Goal: Information Seeking & Learning: Learn about a topic

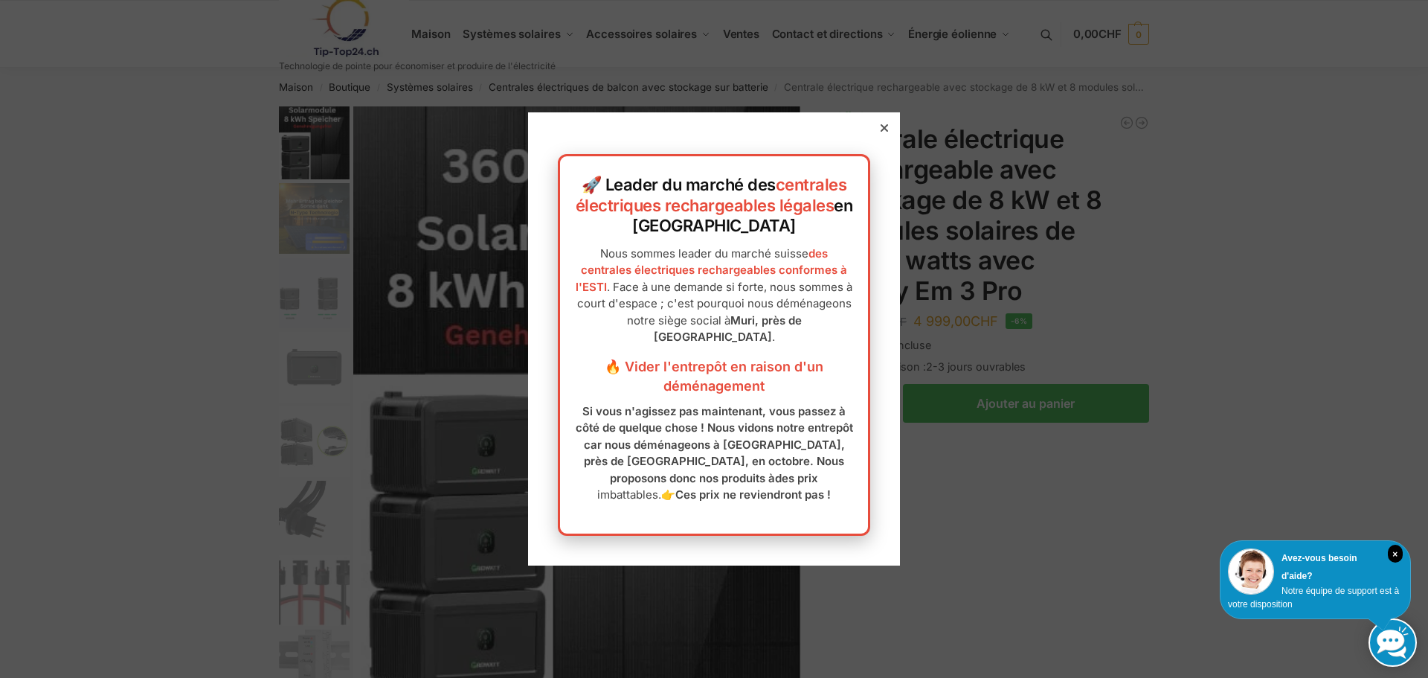
click at [881, 127] on icon at bounding box center [884, 127] width 7 height 7
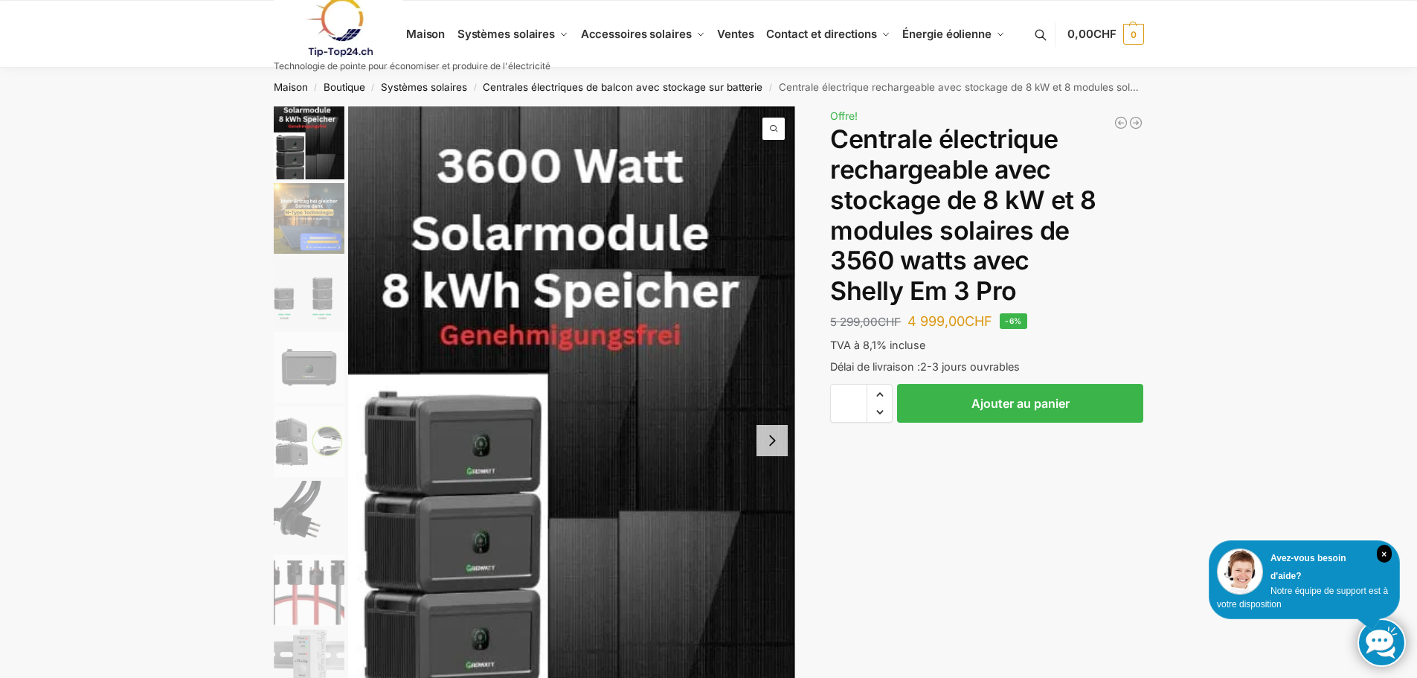
click at [313, 228] on img "2 / 9" at bounding box center [309, 218] width 71 height 71
click at [297, 219] on img "2 / 9" at bounding box center [309, 218] width 71 height 71
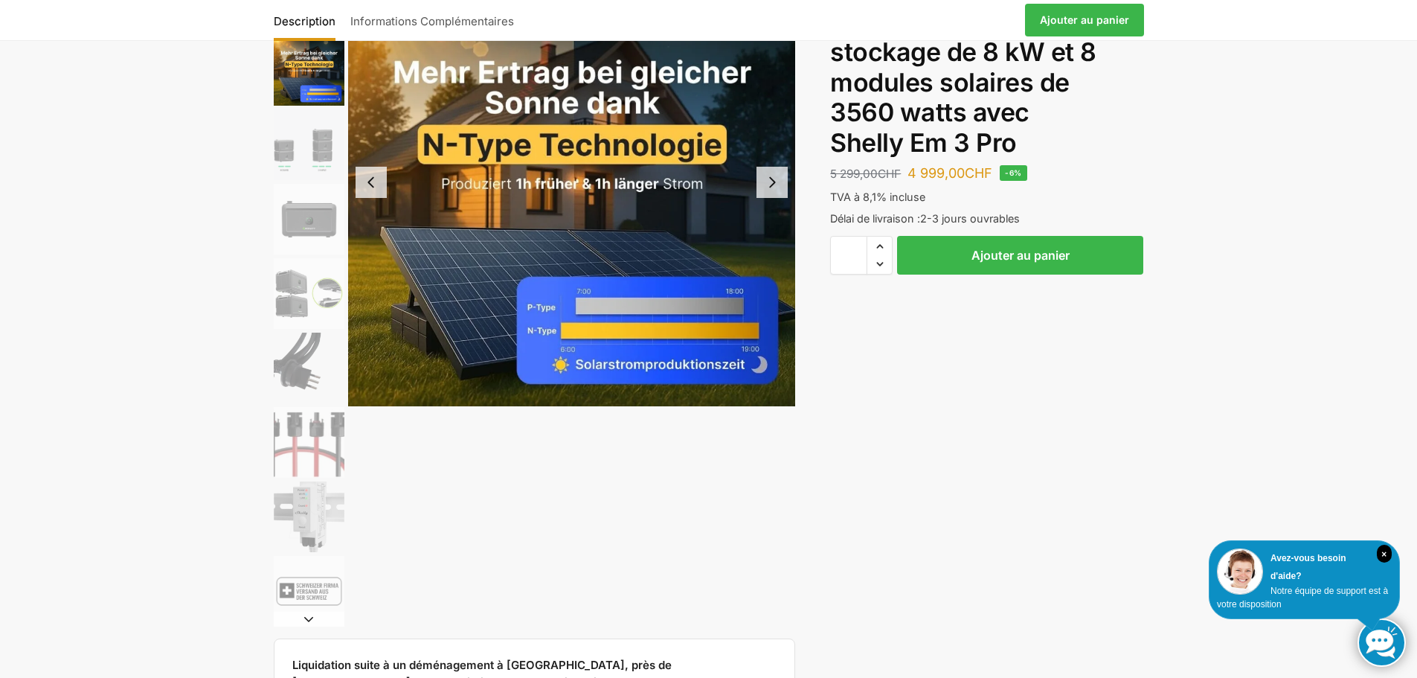
scroll to position [223, 0]
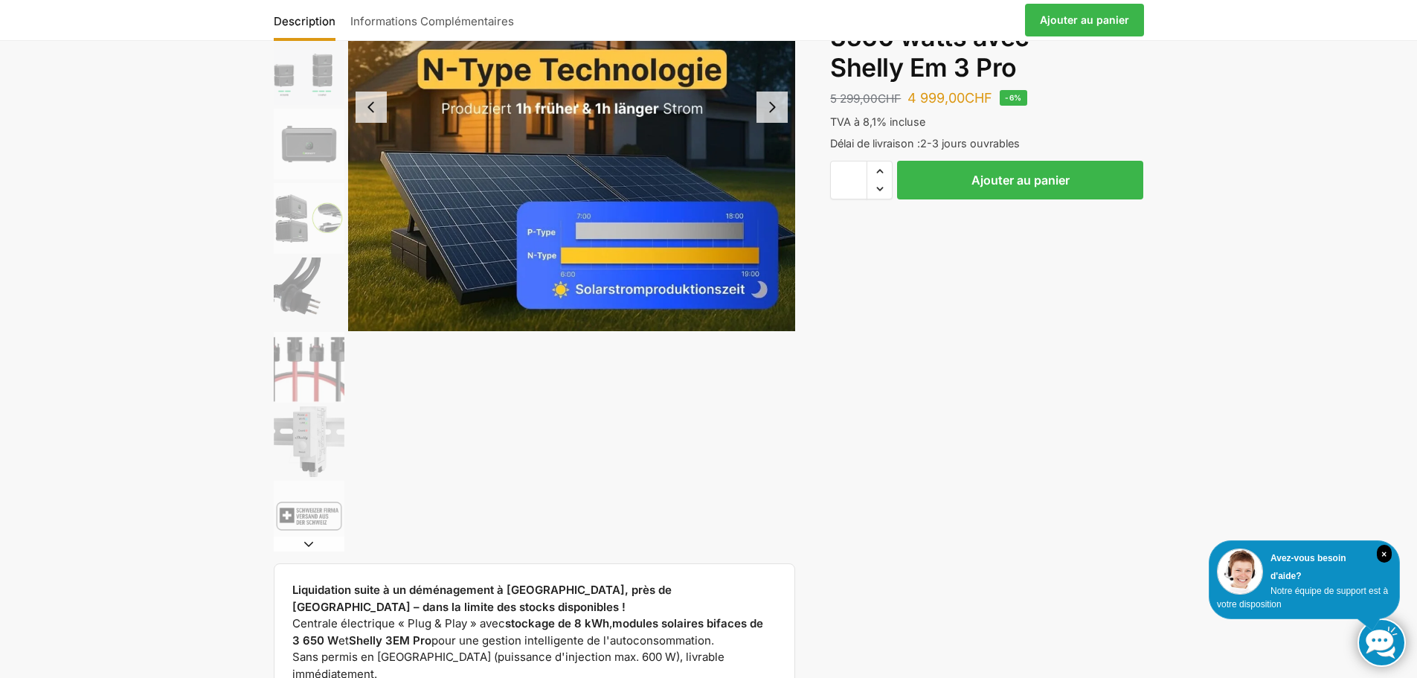
click at [309, 545] on button "Diapositive suivante" at bounding box center [309, 543] width 71 height 15
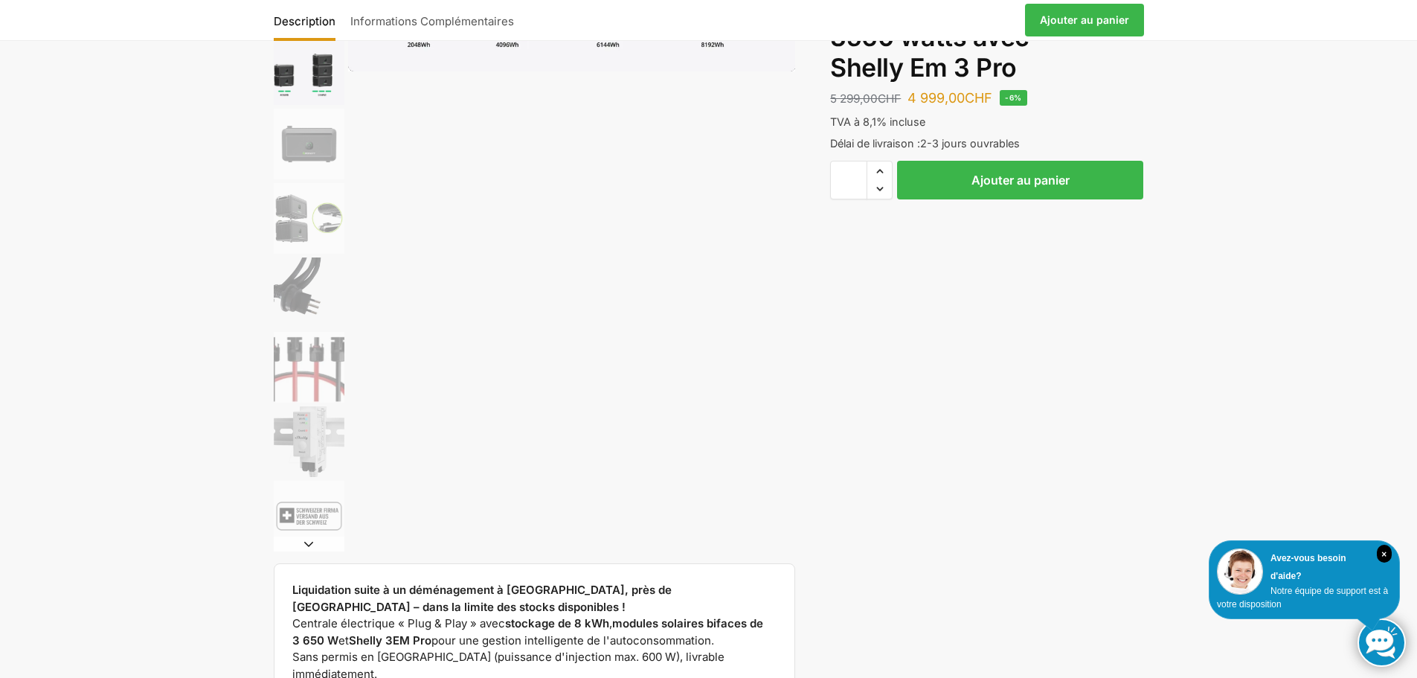
click at [309, 545] on button "Diapositive suivante" at bounding box center [309, 543] width 71 height 15
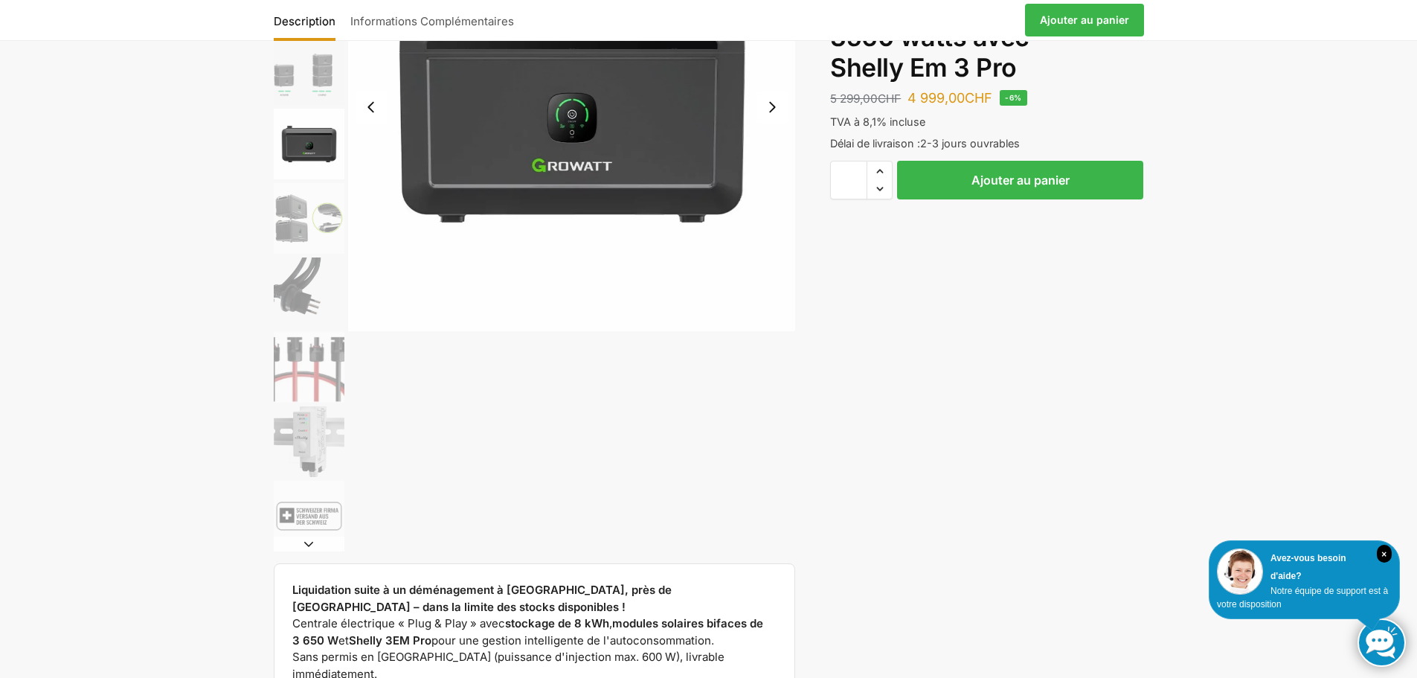
click at [309, 545] on button "Diapositive suivante" at bounding box center [309, 543] width 71 height 15
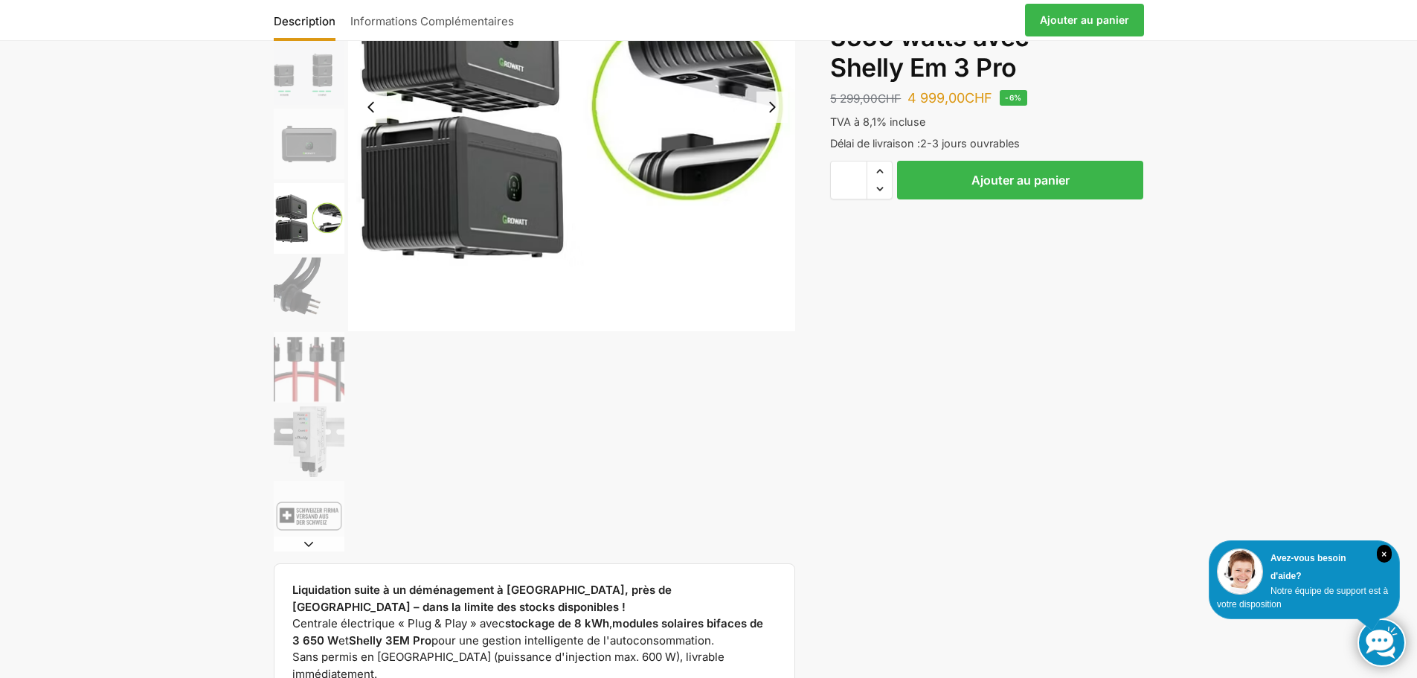
click at [309, 545] on button "Diapositive suivante" at bounding box center [309, 543] width 71 height 15
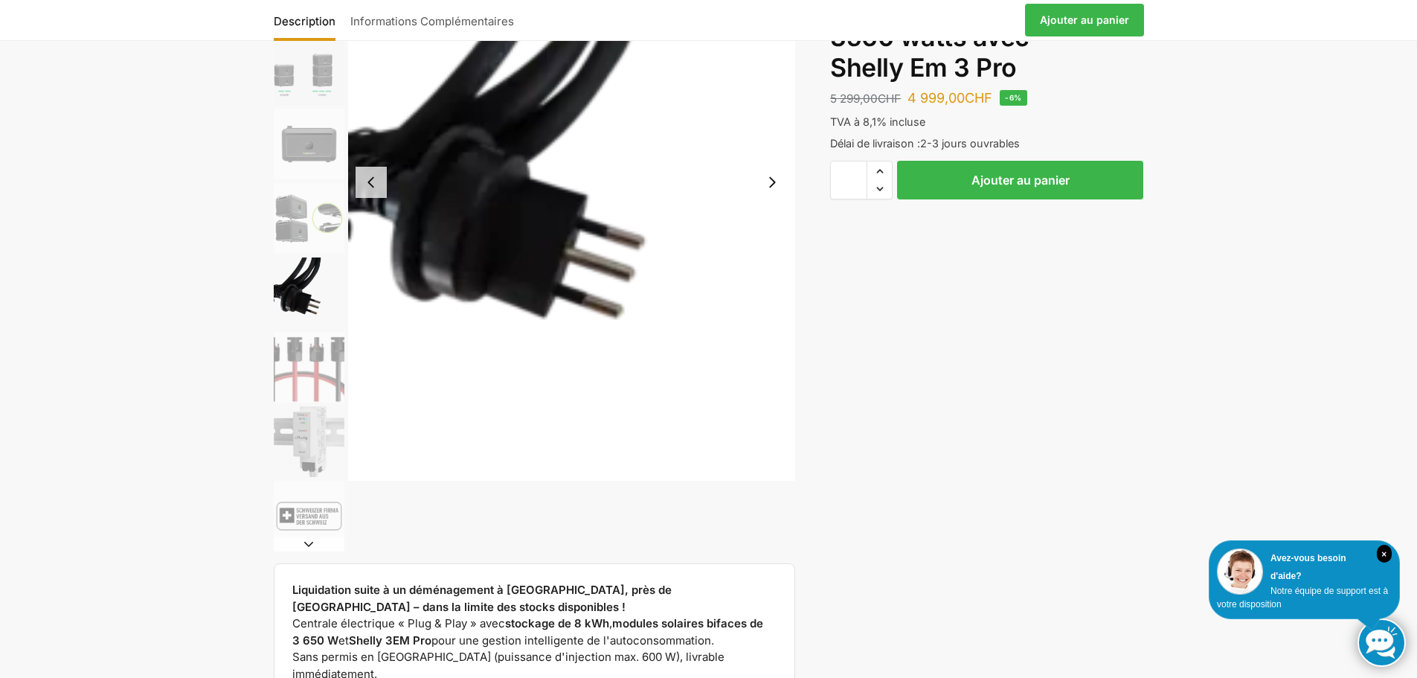
click at [309, 545] on button "Diapositive suivante" at bounding box center [309, 543] width 71 height 15
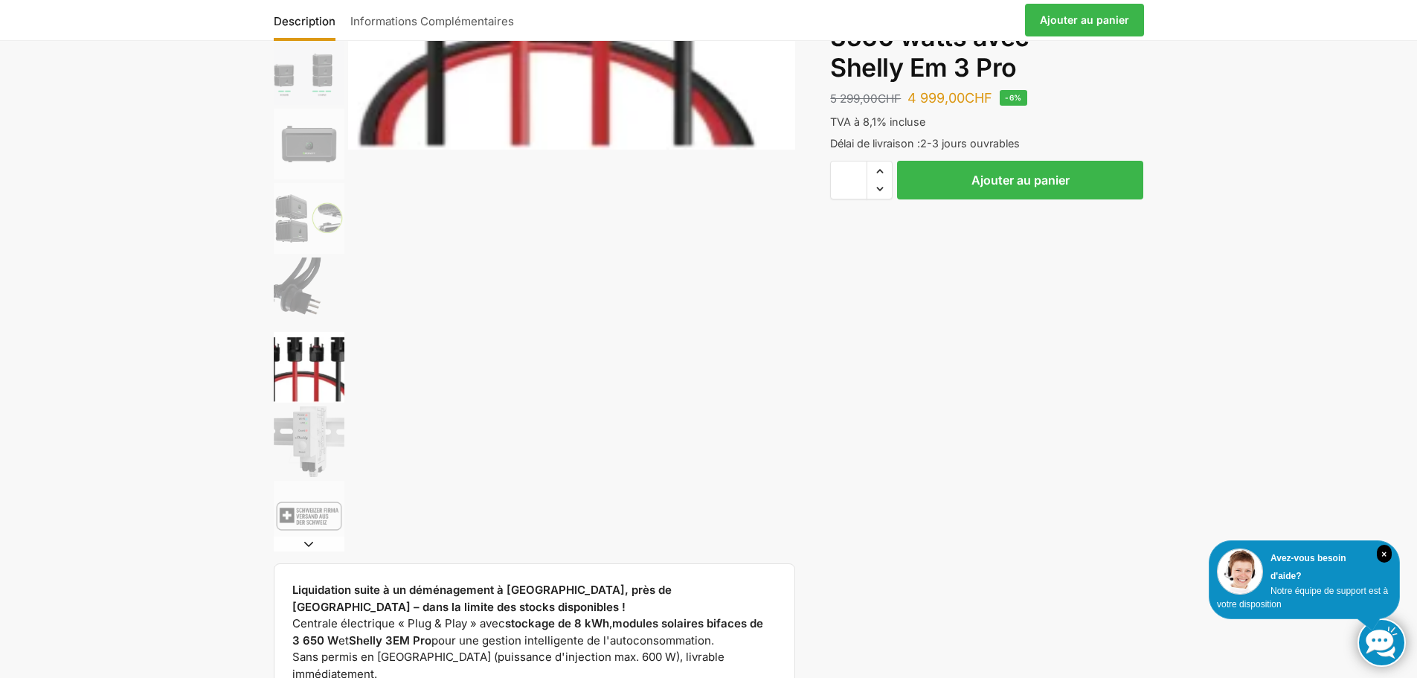
click at [309, 545] on button "Diapositive suivante" at bounding box center [309, 543] width 71 height 15
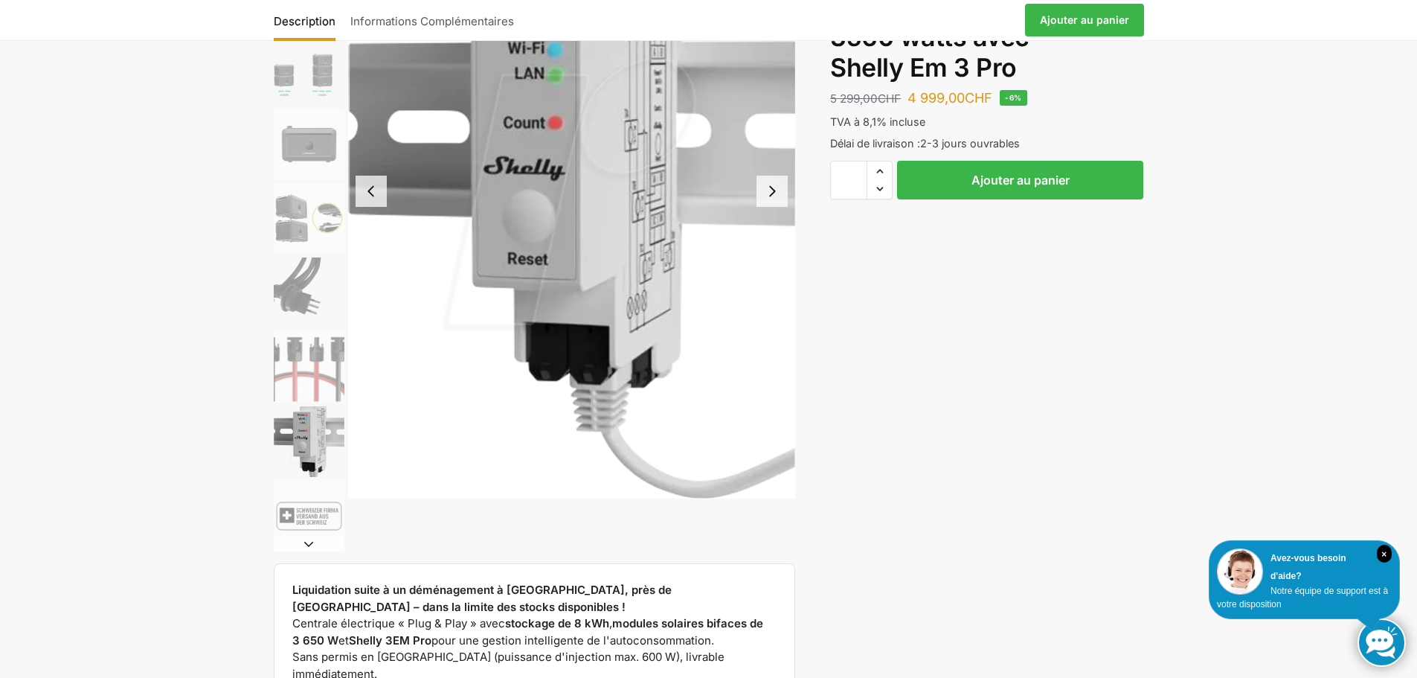
click at [309, 545] on button "Diapositive suivante" at bounding box center [309, 543] width 71 height 15
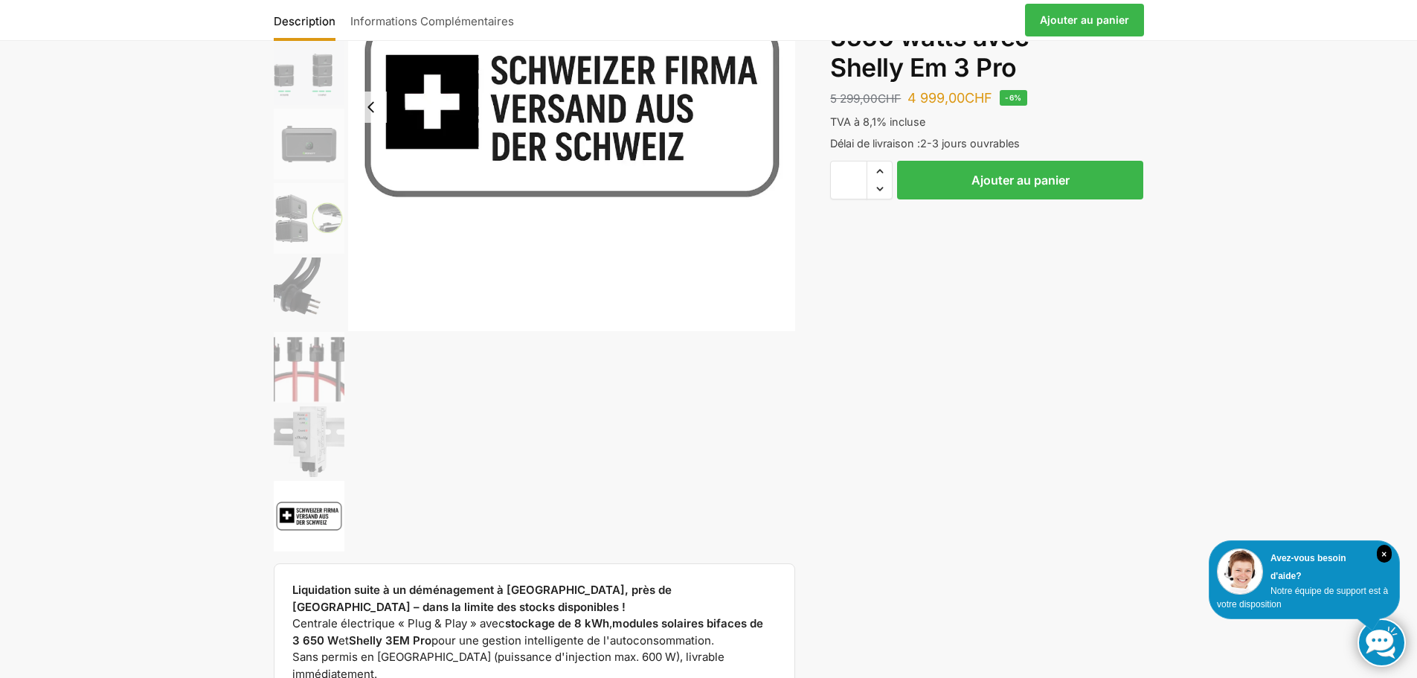
click at [309, 545] on img "9 / 9" at bounding box center [309, 516] width 71 height 71
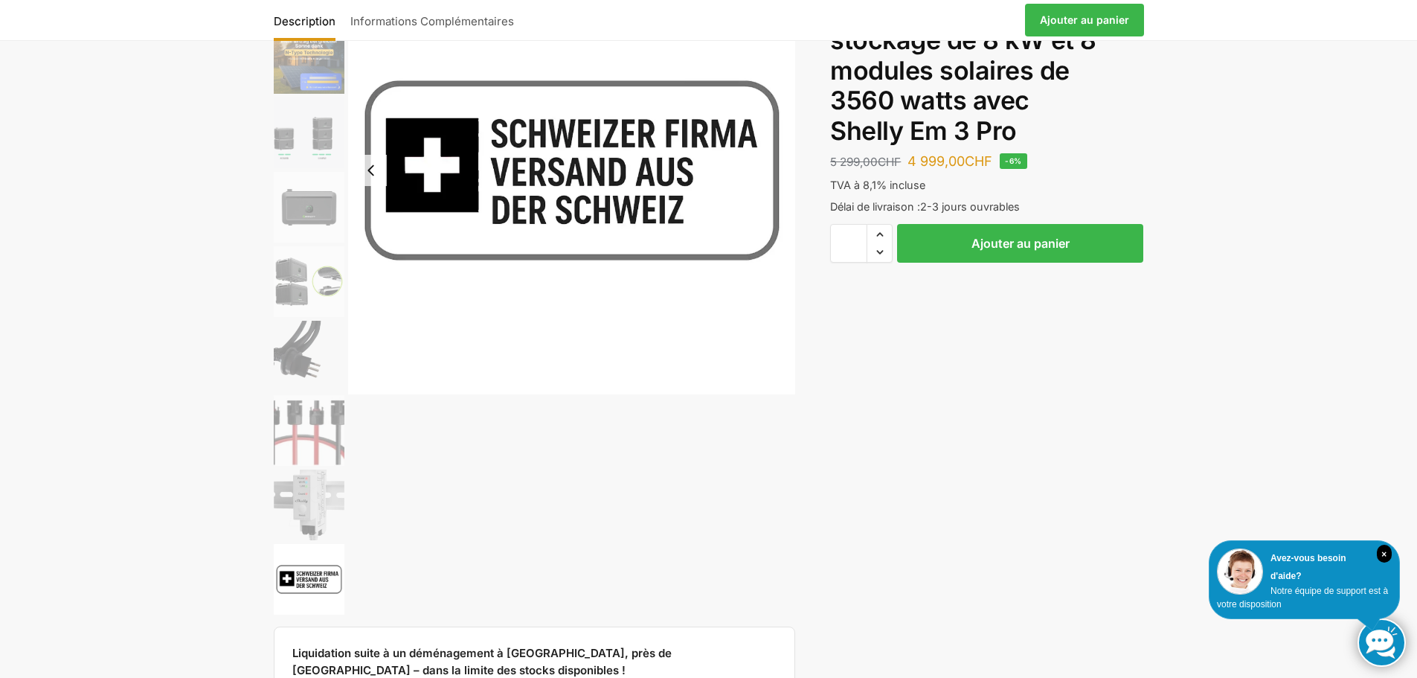
scroll to position [0, 0]
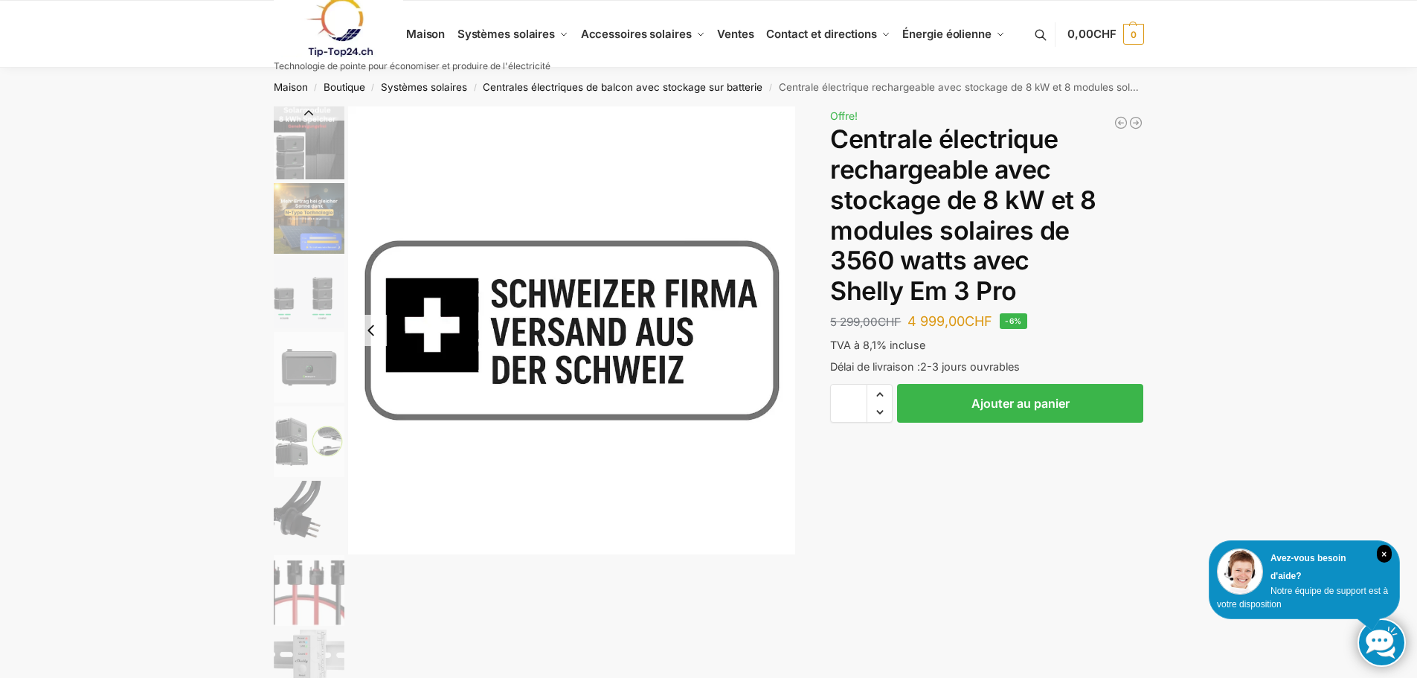
click at [309, 115] on button "Diapositive précédente" at bounding box center [309, 113] width 71 height 15
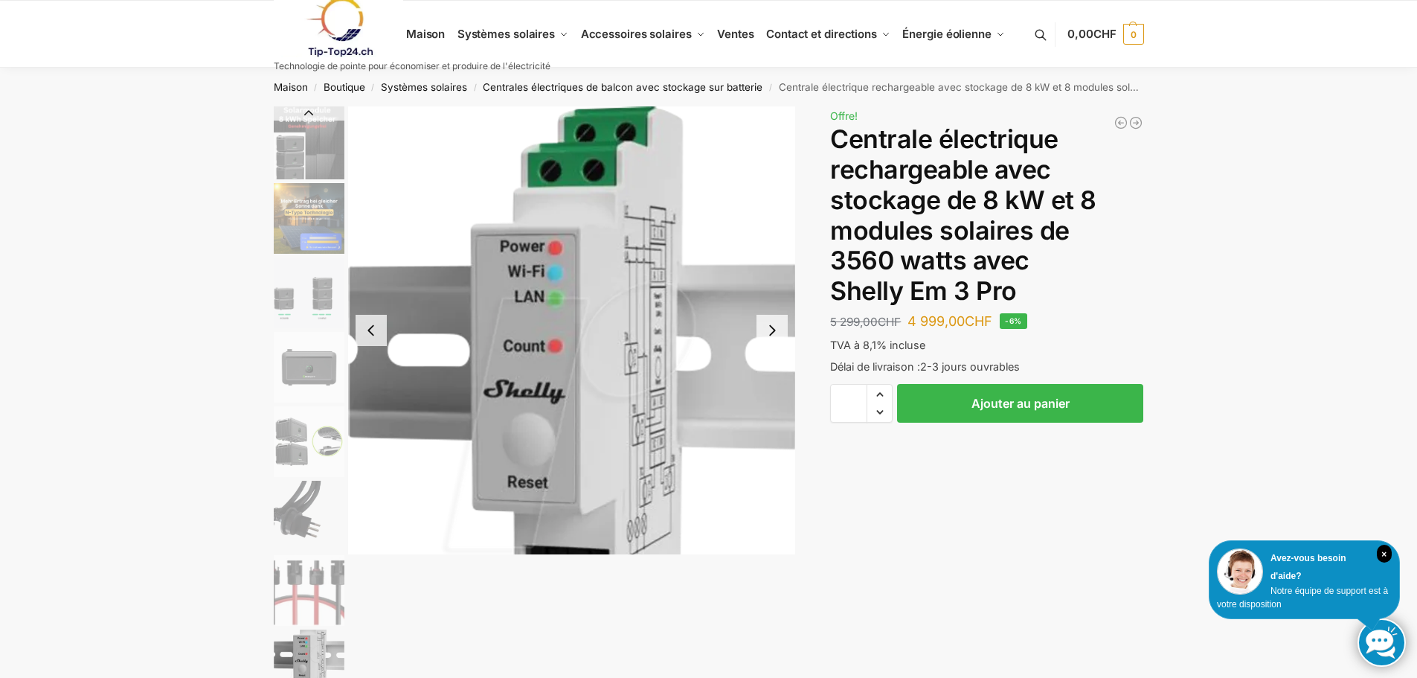
click at [309, 115] on button "Diapositive précédente" at bounding box center [309, 113] width 71 height 15
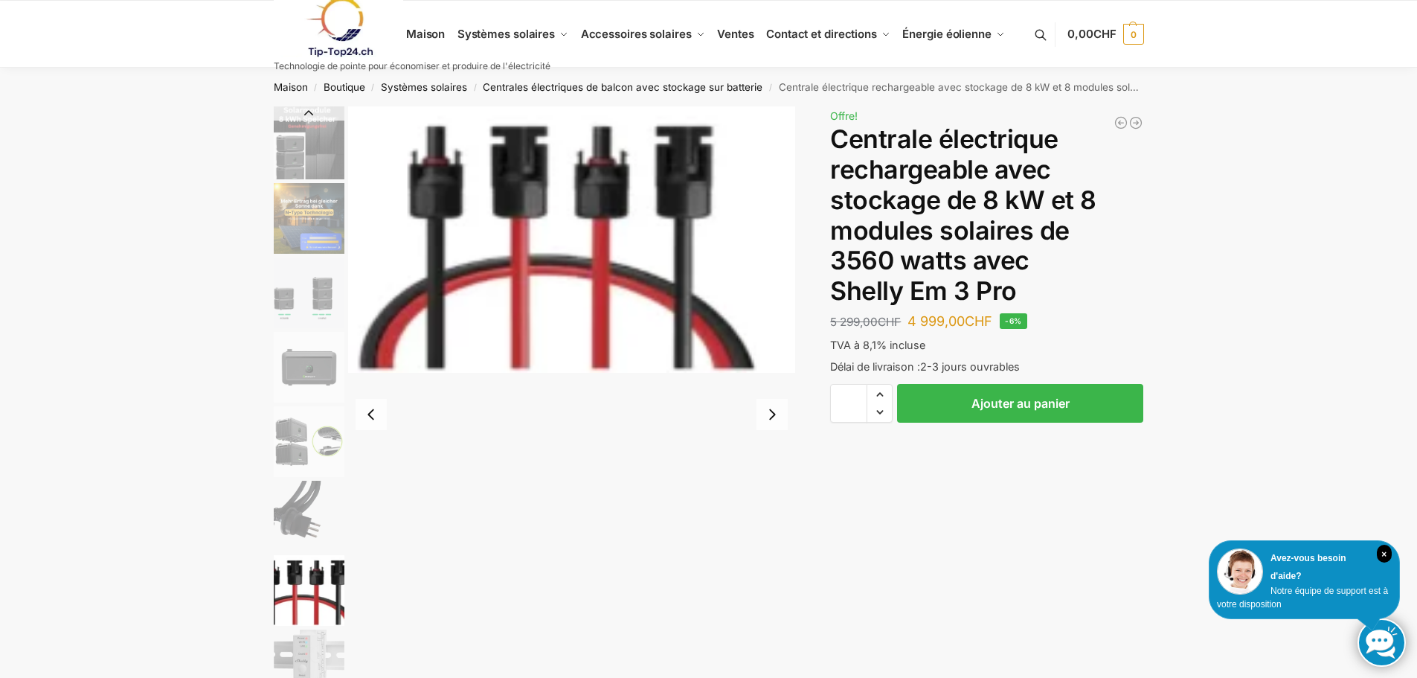
click at [309, 115] on button "Diapositive précédente" at bounding box center [309, 113] width 71 height 15
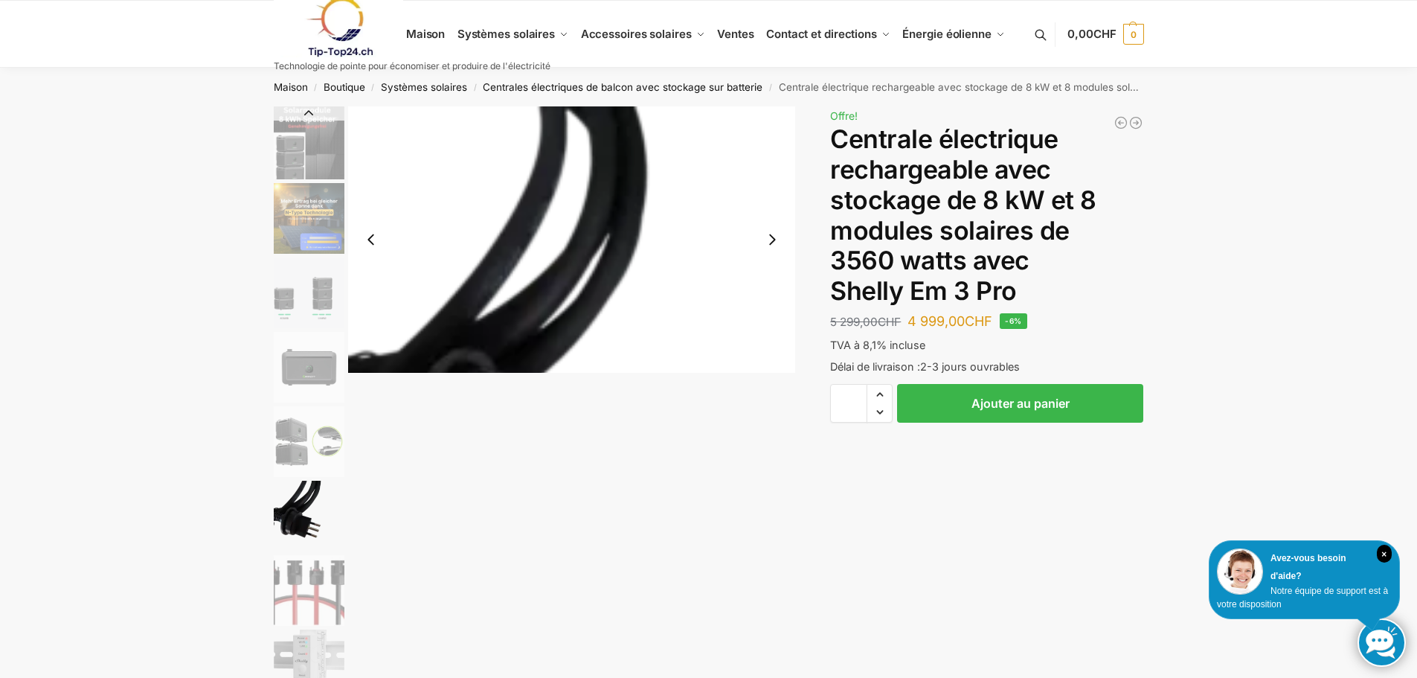
click at [309, 115] on button "Diapositive précédente" at bounding box center [309, 113] width 71 height 15
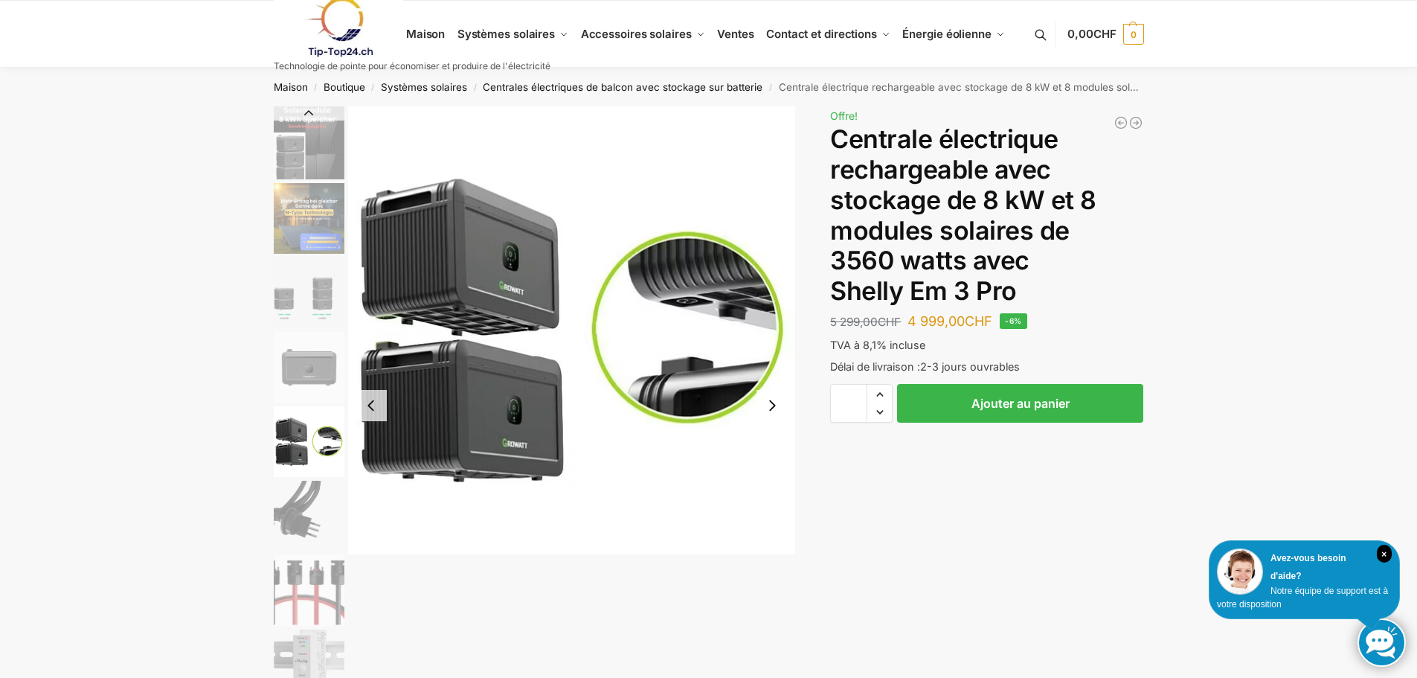
click at [309, 115] on button "Diapositive précédente" at bounding box center [309, 113] width 71 height 15
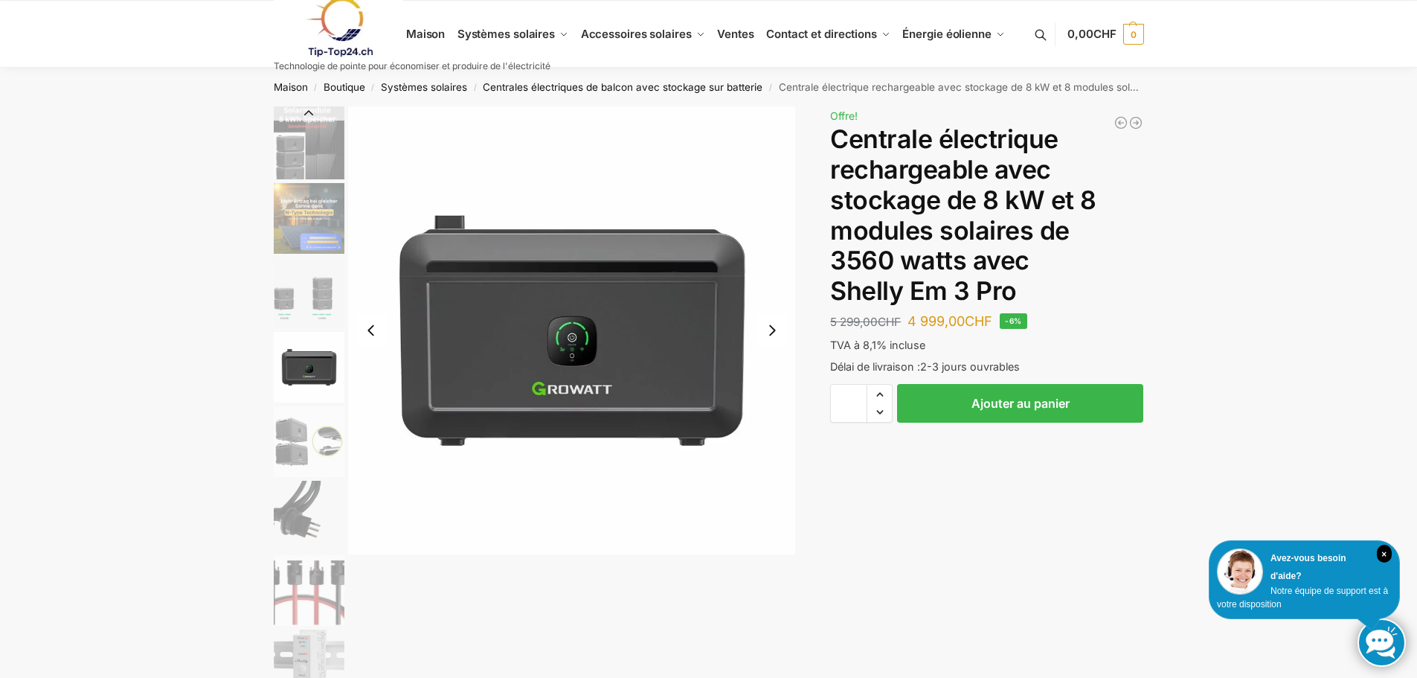
click at [309, 115] on button "Diapositive précédente" at bounding box center [309, 113] width 71 height 15
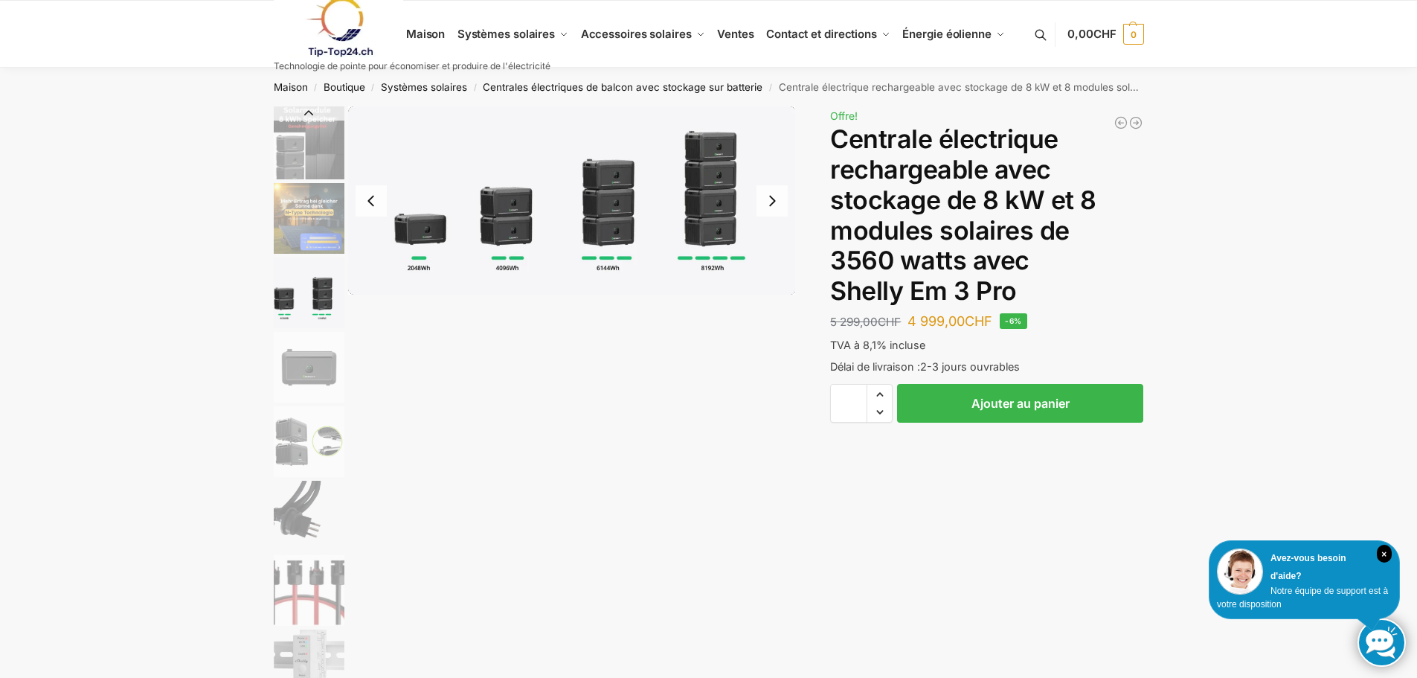
click at [309, 115] on button "Diapositive précédente" at bounding box center [309, 113] width 71 height 15
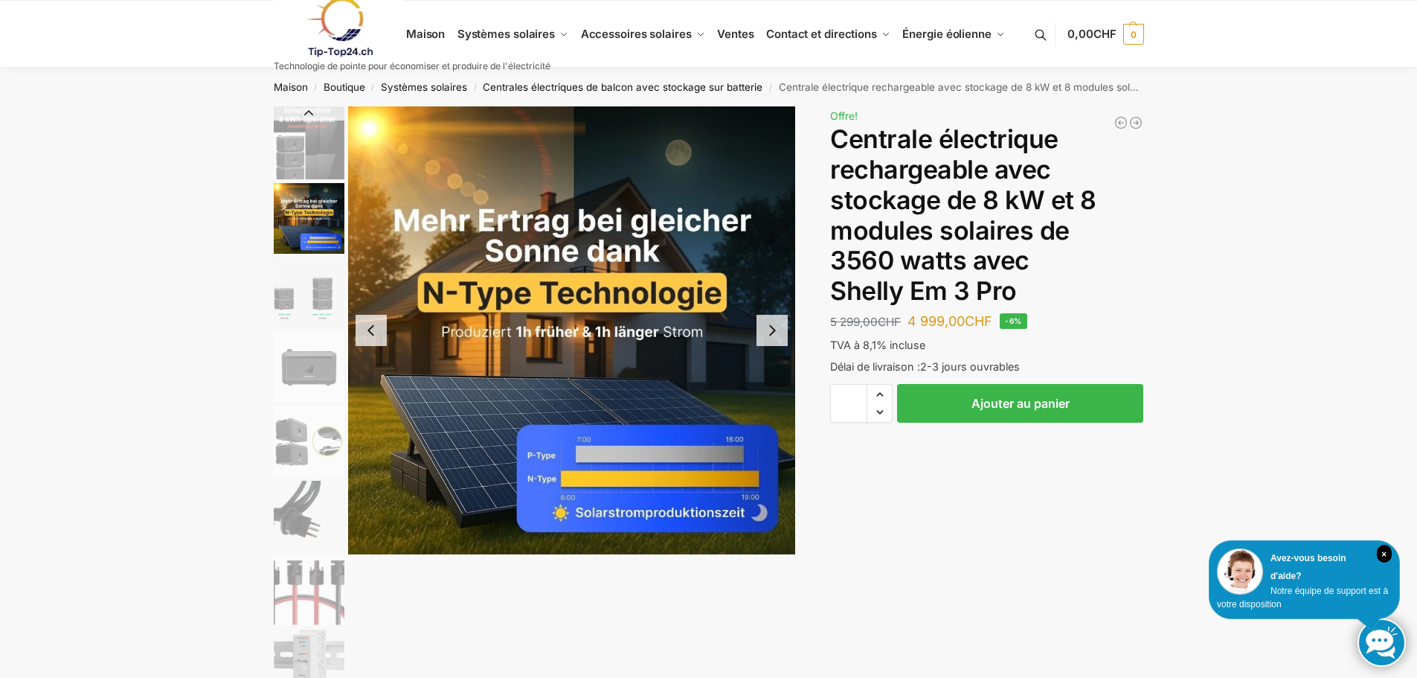
click at [309, 115] on button "Diapositive précédente" at bounding box center [309, 113] width 71 height 15
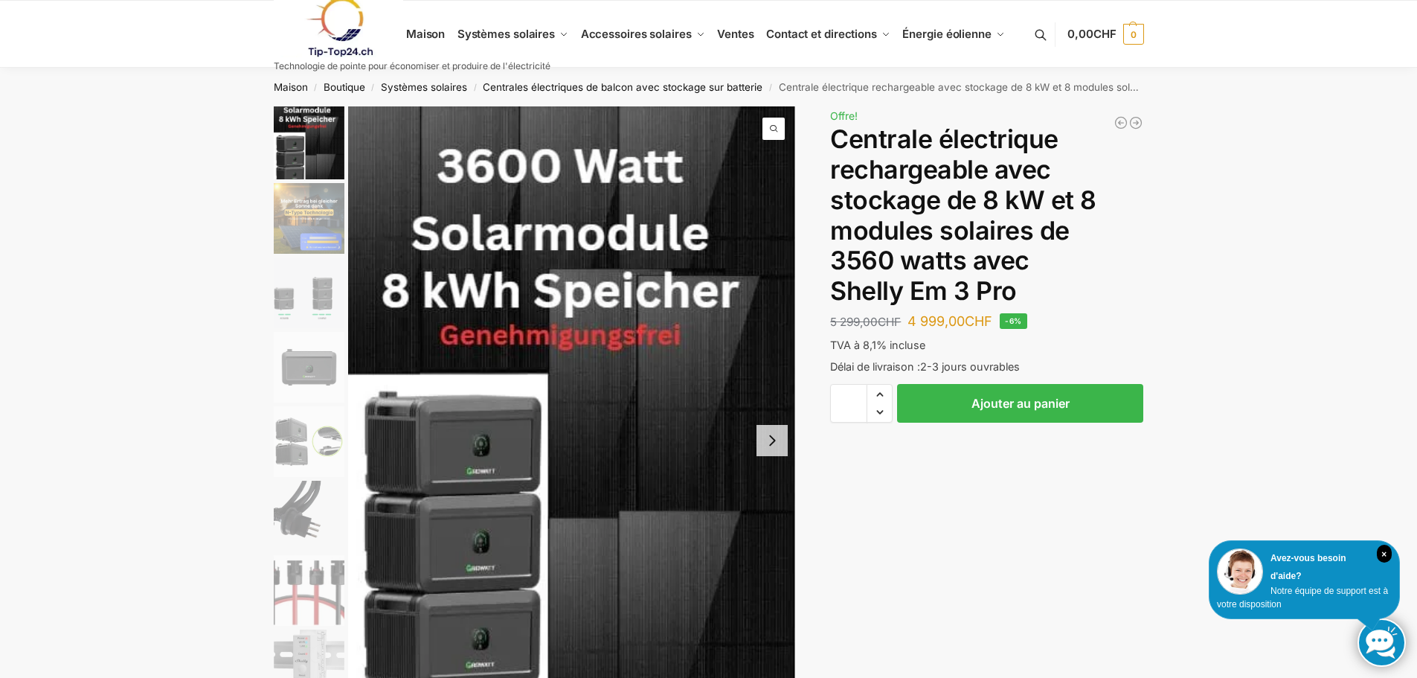
click at [309, 115] on img "1 / 9" at bounding box center [309, 142] width 71 height 73
click at [306, 516] on img "6 / 9" at bounding box center [309, 516] width 71 height 71
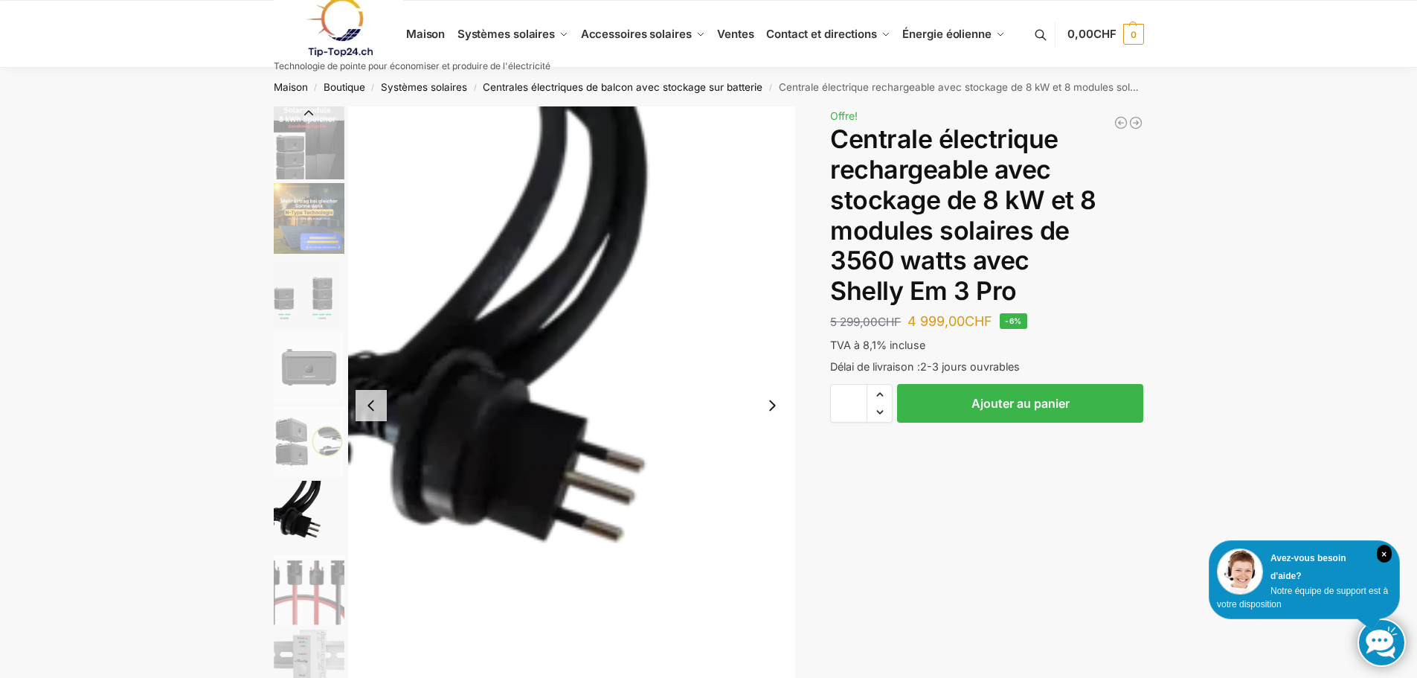
click at [373, 410] on button "Diapositive précédente" at bounding box center [371, 405] width 31 height 31
